Goal: Find contact information: Find contact information

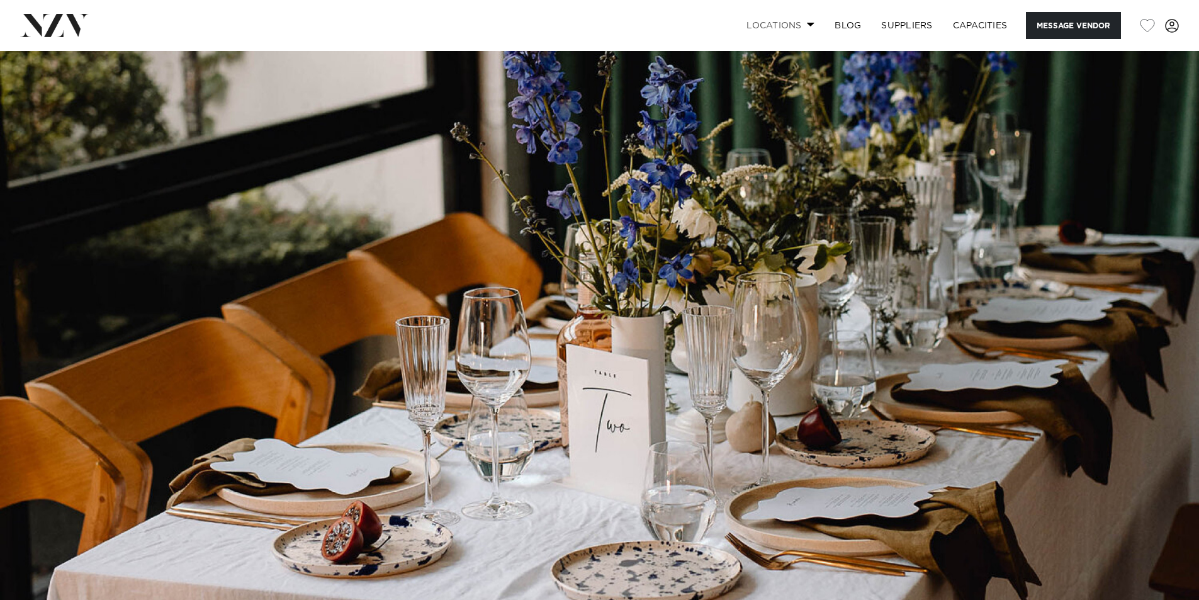
click at [809, 23] on span at bounding box center [811, 24] width 8 height 4
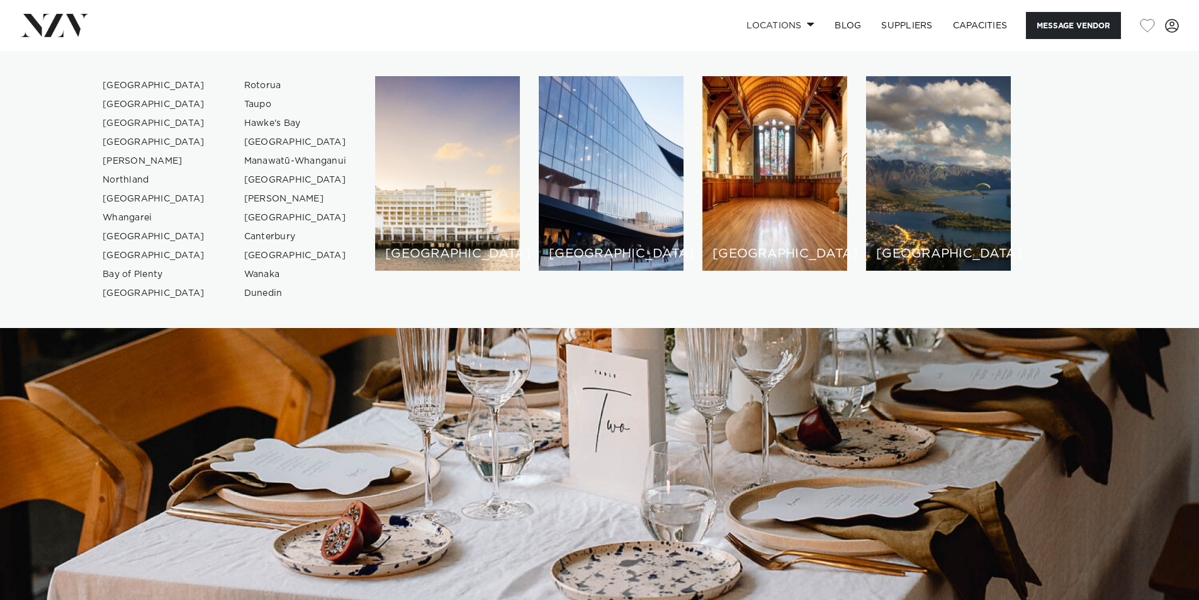
click at [715, 378] on img at bounding box center [599, 332] width 1199 height 562
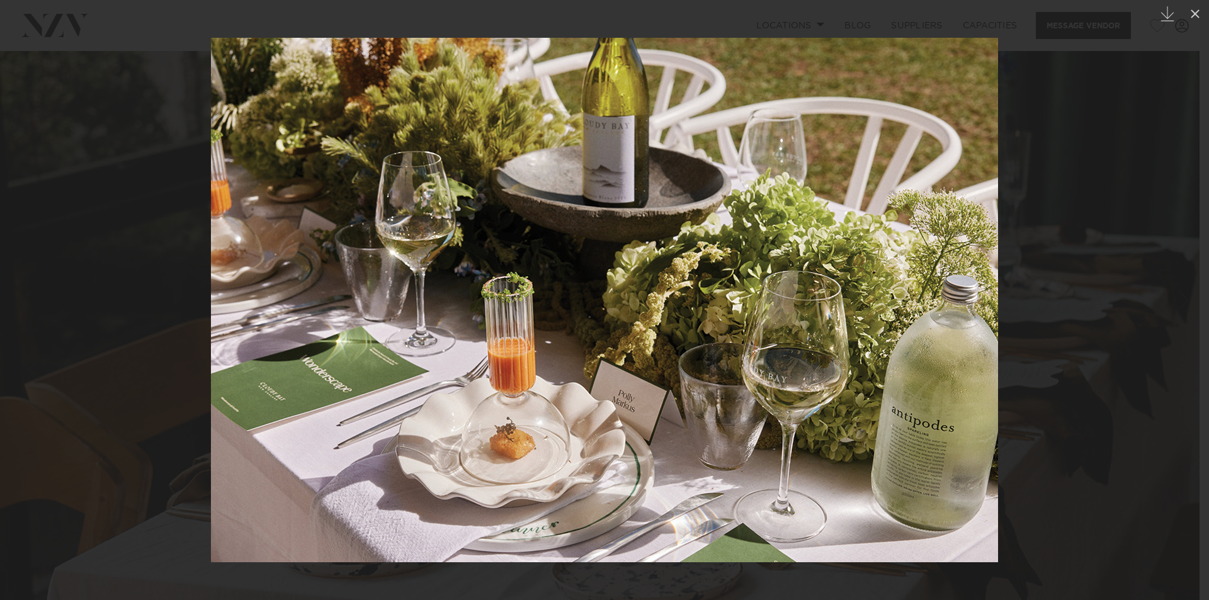
click at [1181, 64] on div at bounding box center [604, 300] width 1209 height 600
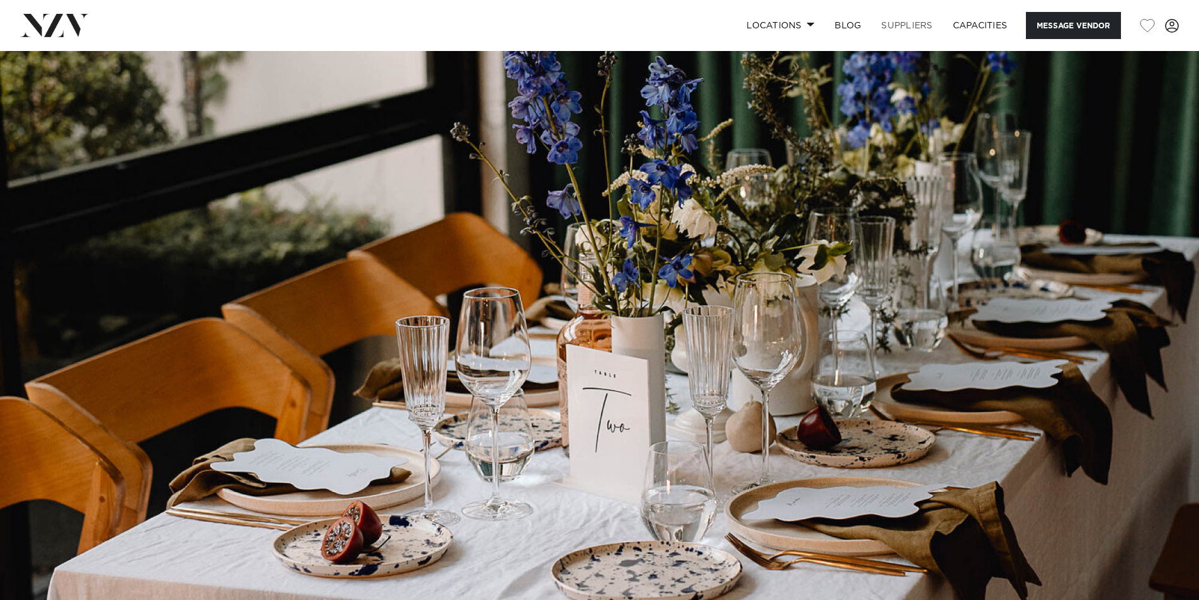
click at [906, 20] on link "SUPPLIERS" at bounding box center [906, 25] width 71 height 27
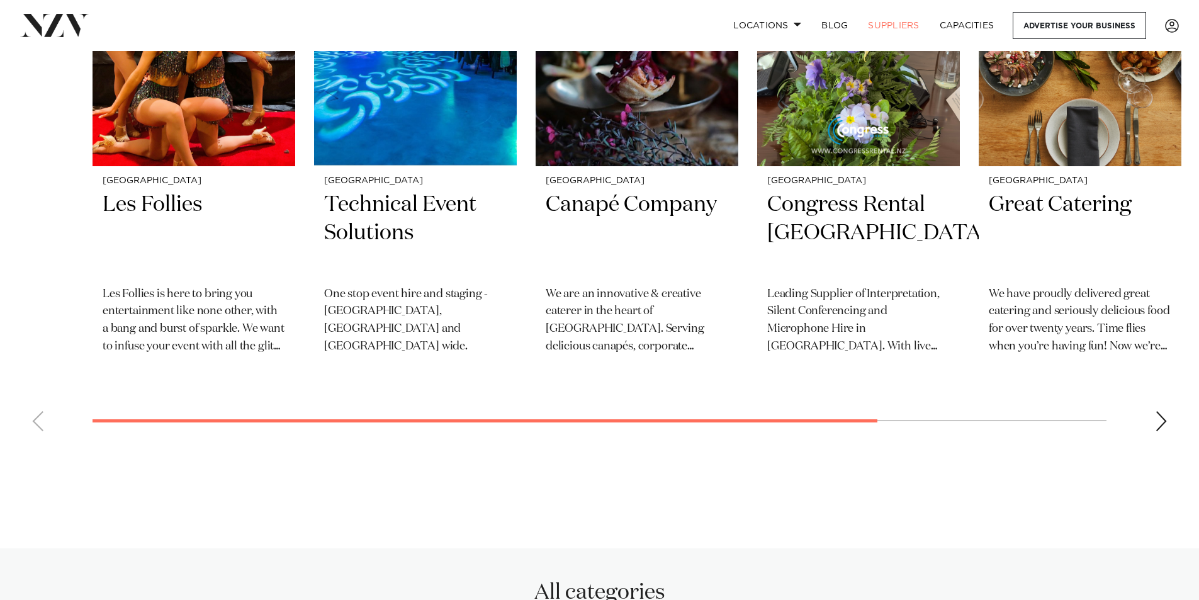
scroll to position [818, 0]
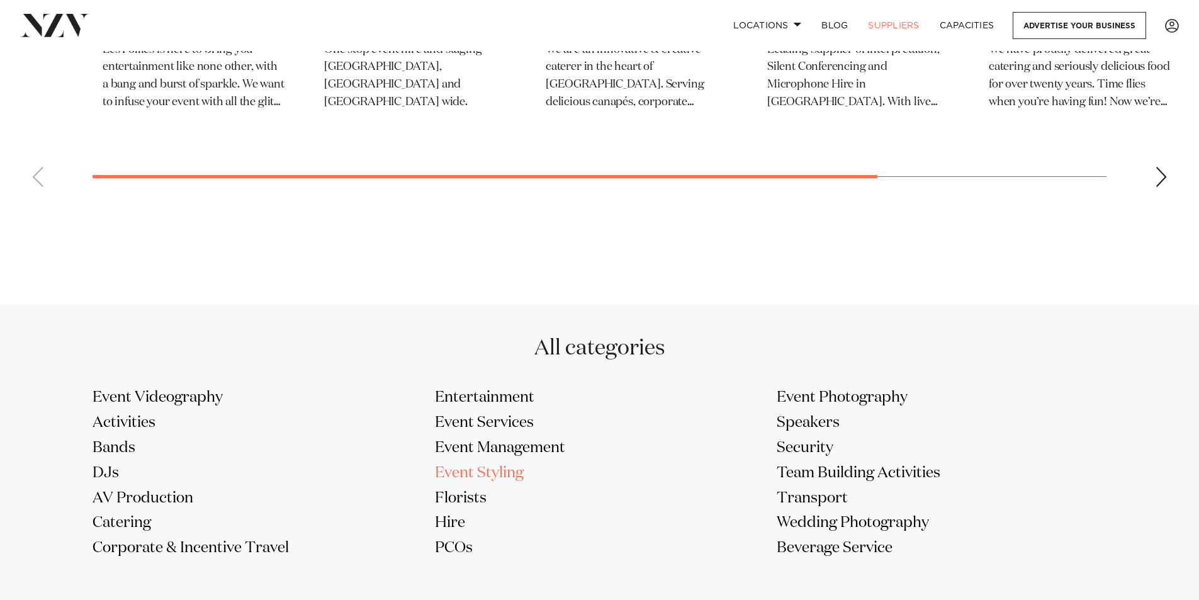
click at [503, 469] on h3 "Event Styling" at bounding box center [600, 473] width 330 height 20
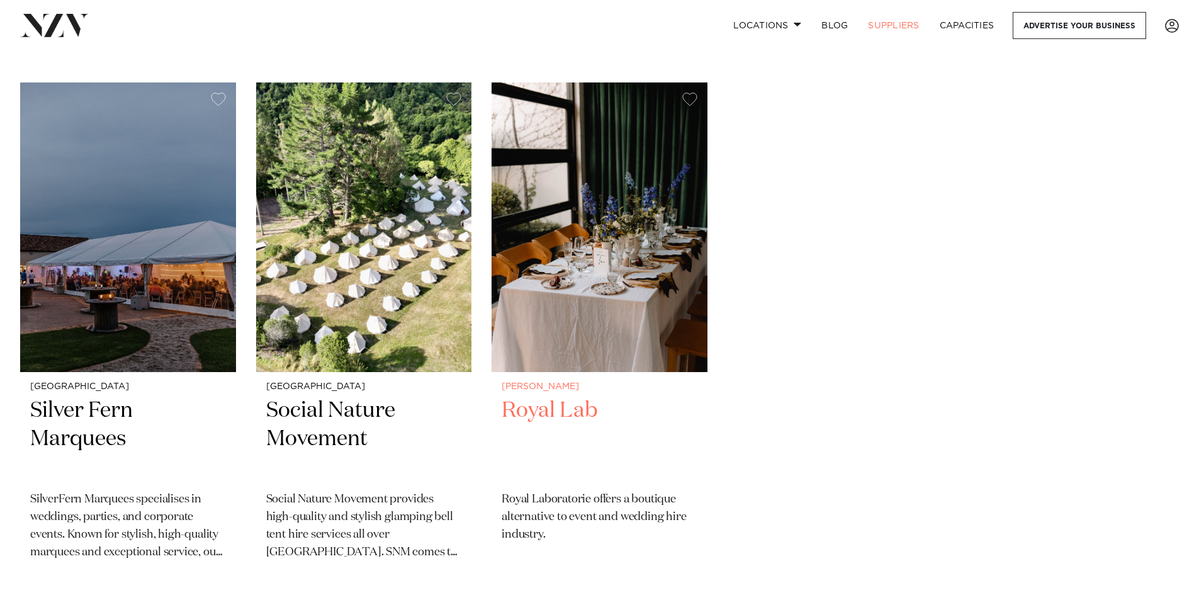
click at [547, 419] on h2 "Royal Lab" at bounding box center [600, 439] width 196 height 85
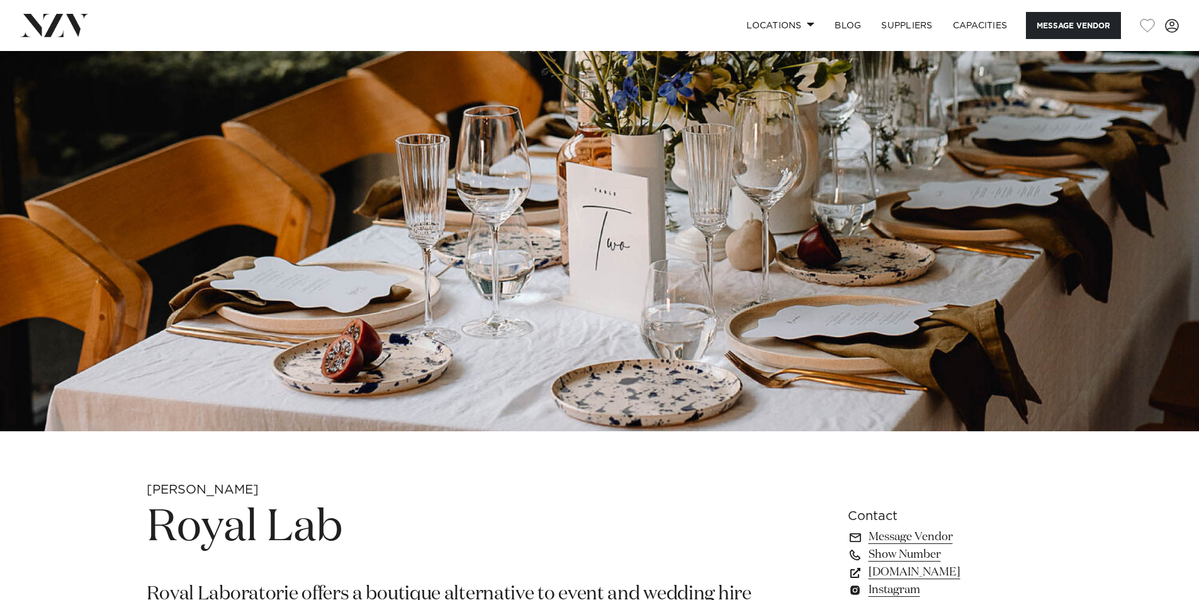
scroll to position [504, 0]
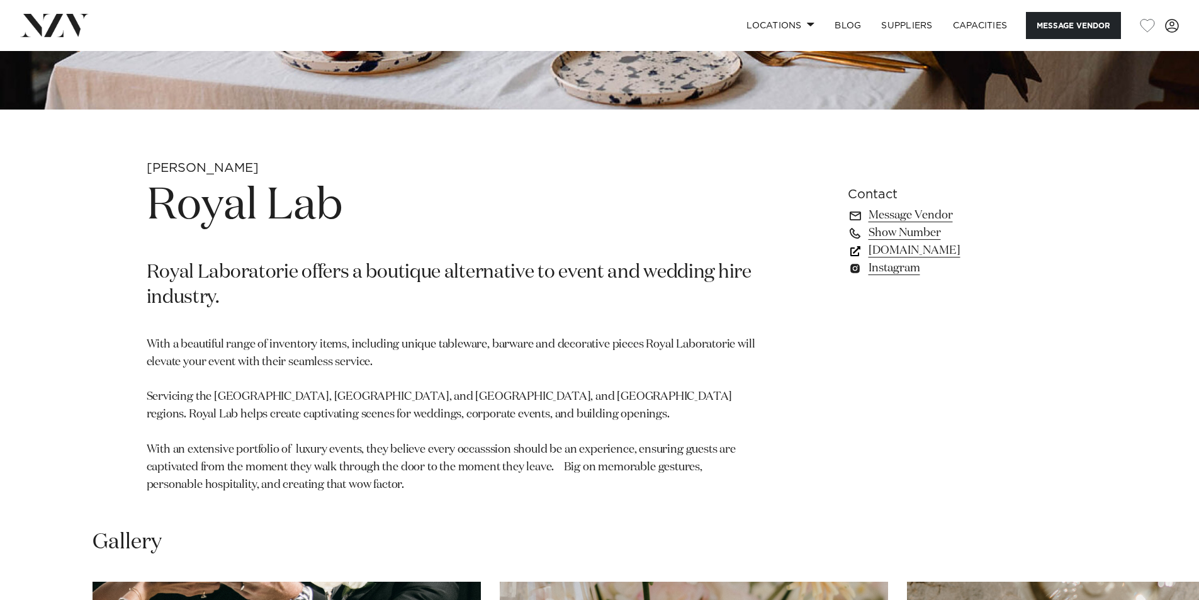
click at [921, 253] on link "royallab.co.nz" at bounding box center [950, 251] width 205 height 18
click at [891, 268] on link "Instagram" at bounding box center [950, 268] width 205 height 18
